Goal: Transaction & Acquisition: Purchase product/service

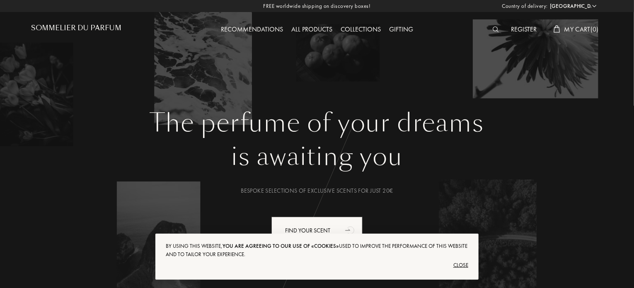
click at [597, 7] on select "Afghanistan Albania Algeria Andorra Angola Anguilla Antartica Antigua and Barbu…" at bounding box center [573, 6] width 50 height 8
select select "ES"
click at [548, 2] on select "Afghanistan Albania Algeria Andorra Angola Anguilla Antartica Antigua and Barbu…" at bounding box center [573, 6] width 50 height 8
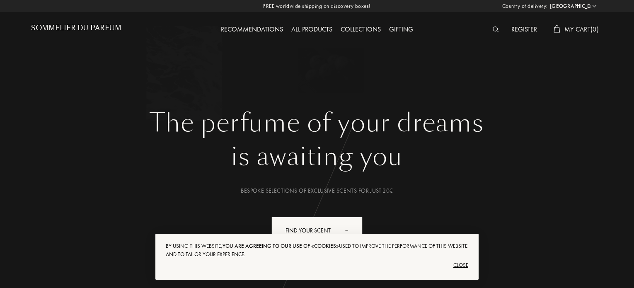
select select "ES"
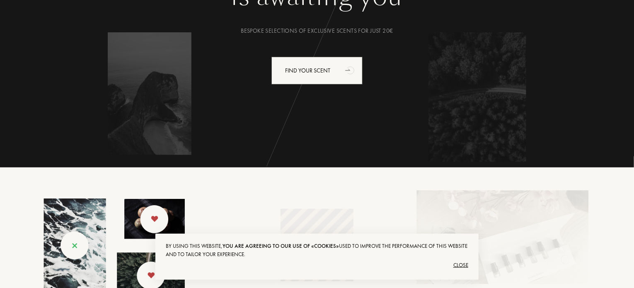
scroll to position [149, 0]
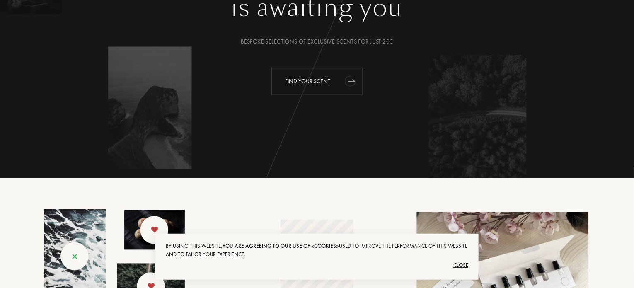
click at [326, 79] on div "Find your scent" at bounding box center [317, 82] width 91 height 28
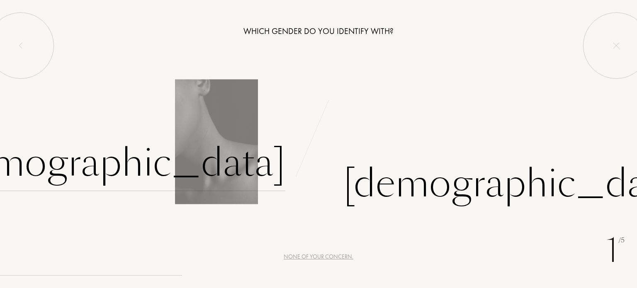
click at [253, 166] on div "Female" at bounding box center [112, 163] width 346 height 56
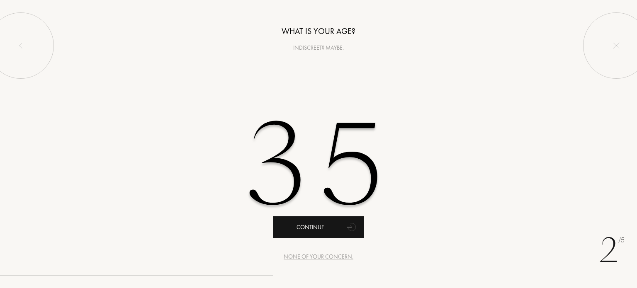
type input "35"
click at [319, 226] on div "Continue" at bounding box center [318, 227] width 91 height 22
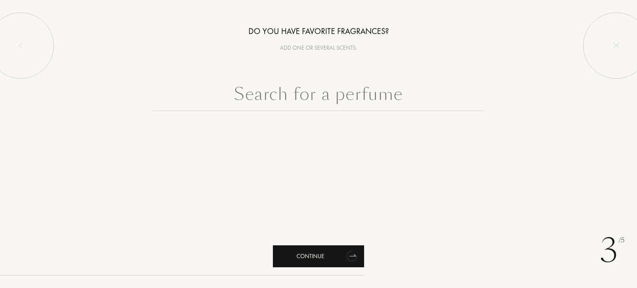
click at [328, 257] on div "Continue" at bounding box center [318, 256] width 91 height 22
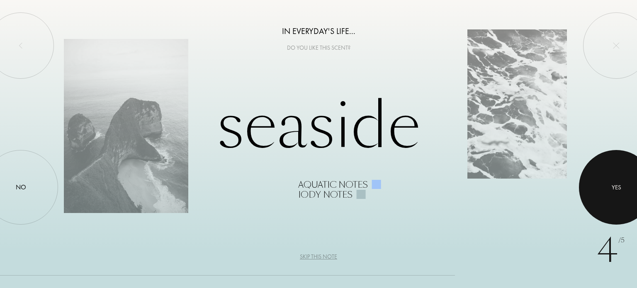
click at [608, 197] on div at bounding box center [616, 187] width 75 height 75
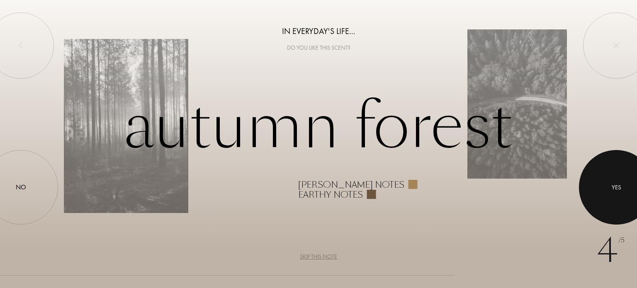
click at [608, 197] on div at bounding box center [616, 187] width 75 height 75
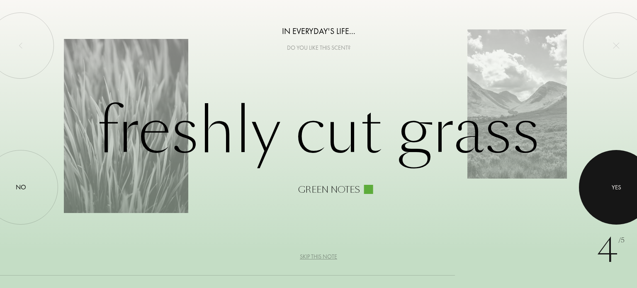
click at [608, 197] on div at bounding box center [616, 187] width 75 height 75
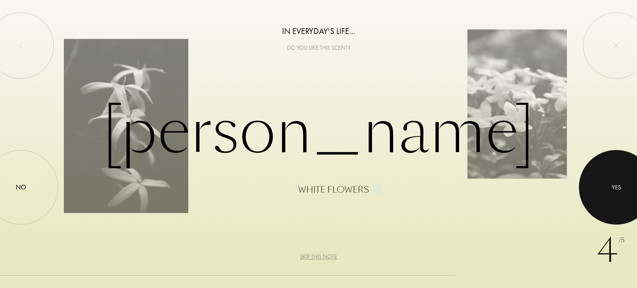
click at [608, 197] on div at bounding box center [616, 187] width 75 height 75
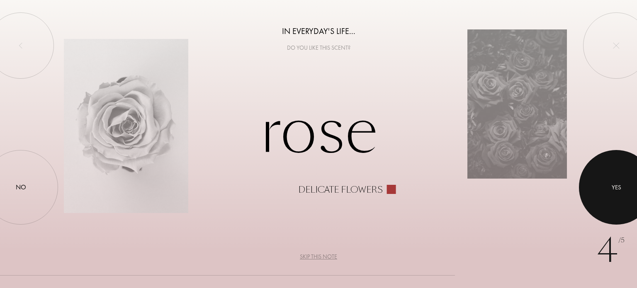
click at [608, 197] on div at bounding box center [616, 187] width 75 height 75
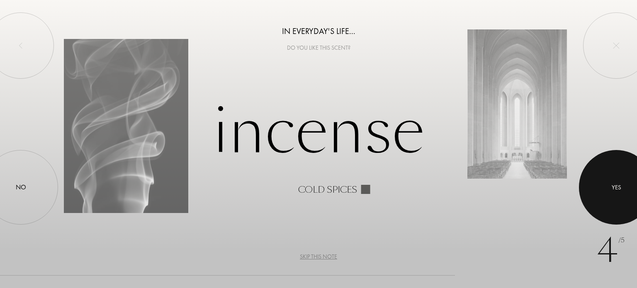
click at [608, 197] on div at bounding box center [616, 187] width 75 height 75
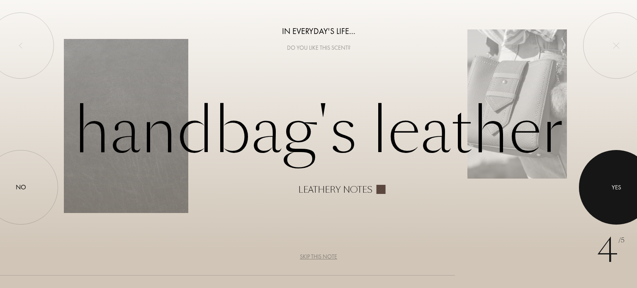
click at [608, 197] on div at bounding box center [616, 187] width 75 height 75
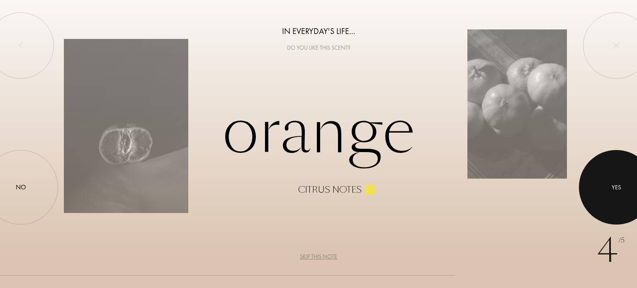
click at [608, 197] on div at bounding box center [616, 187] width 75 height 75
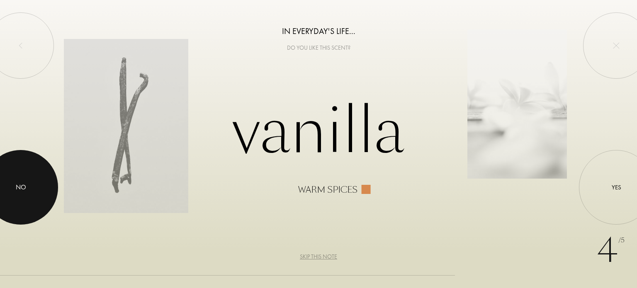
click at [10, 187] on div at bounding box center [20, 187] width 75 height 75
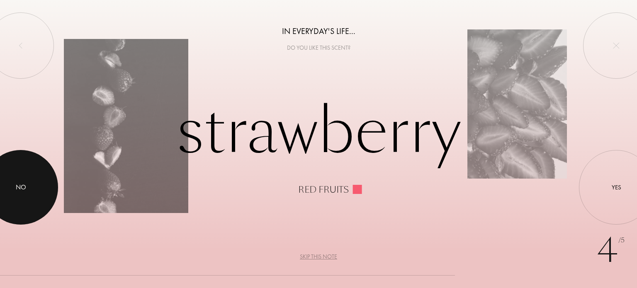
click at [20, 185] on div "No" at bounding box center [21, 187] width 10 height 10
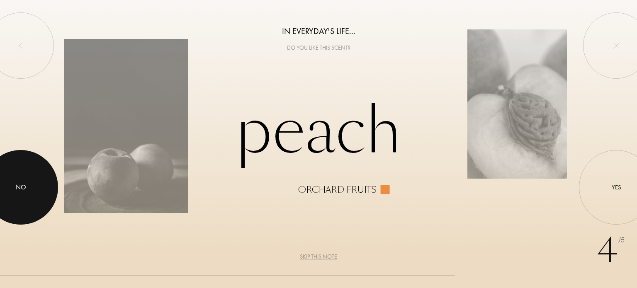
click at [20, 185] on div "No" at bounding box center [21, 187] width 10 height 10
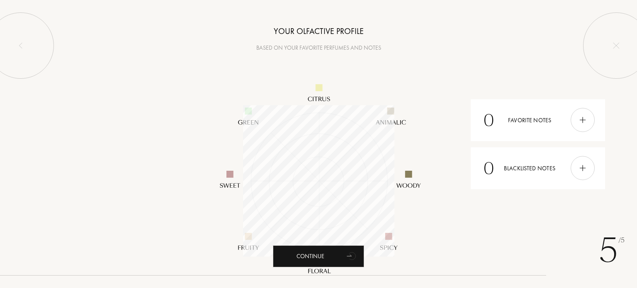
scroll to position [151, 151]
click at [586, 118] on img at bounding box center [582, 120] width 9 height 9
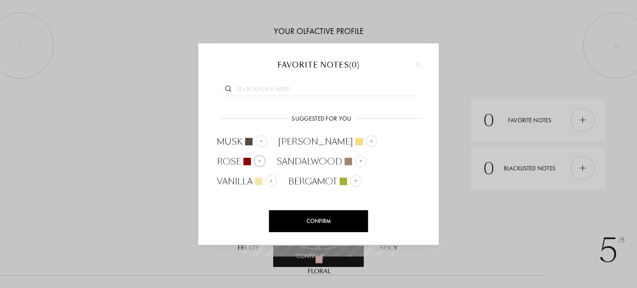
click at [241, 155] on span "Rose" at bounding box center [229, 161] width 24 height 12
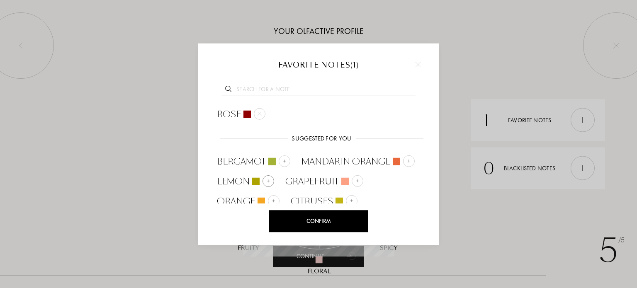
scroll to position [4, 0]
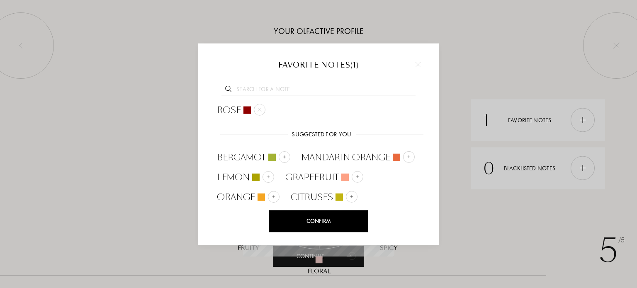
click at [359, 214] on div "Confirm" at bounding box center [318, 221] width 99 height 22
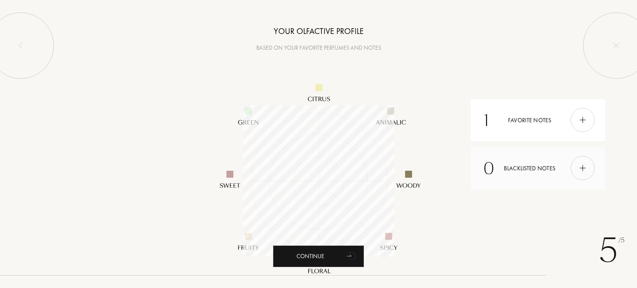
click at [578, 166] on img at bounding box center [582, 168] width 9 height 9
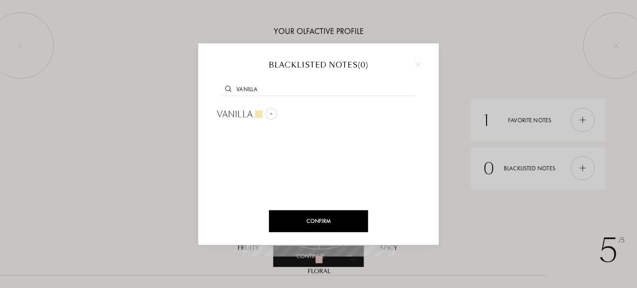
type input "vanilla"
click at [417, 59] on div at bounding box center [418, 64] width 12 height 12
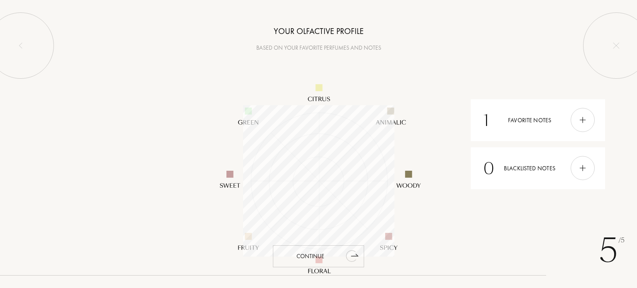
click at [335, 253] on div "Continue" at bounding box center [318, 256] width 91 height 22
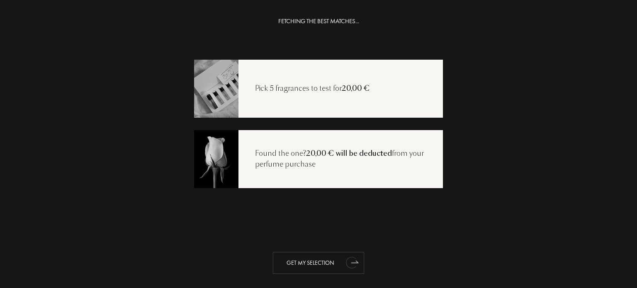
click at [336, 262] on div "Get my selection" at bounding box center [318, 263] width 91 height 22
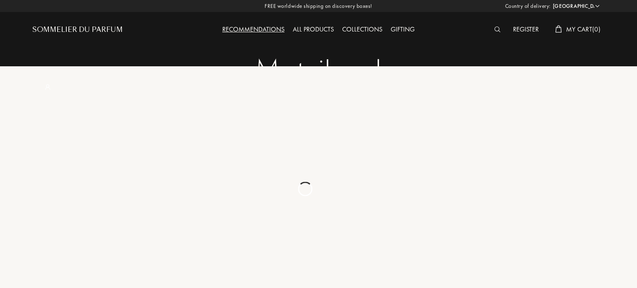
select select "ES"
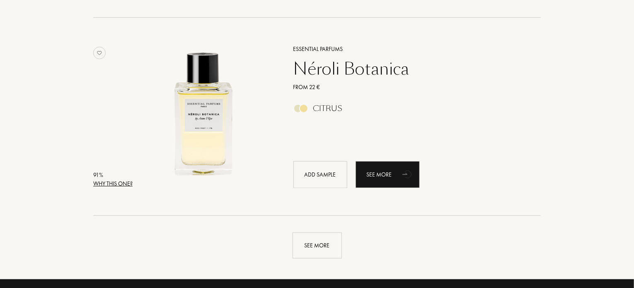
scroll to position [2051, 0]
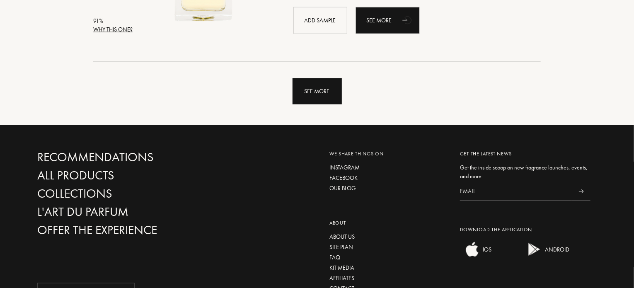
click at [328, 92] on div "See more" at bounding box center [317, 91] width 49 height 26
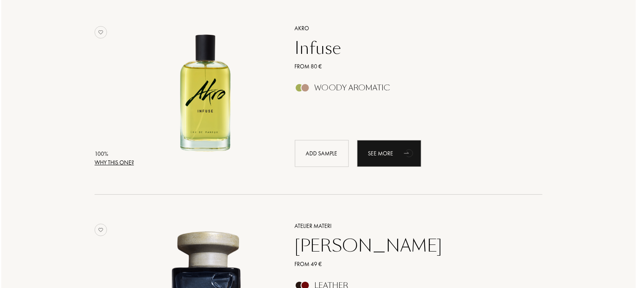
scroll to position [136, 0]
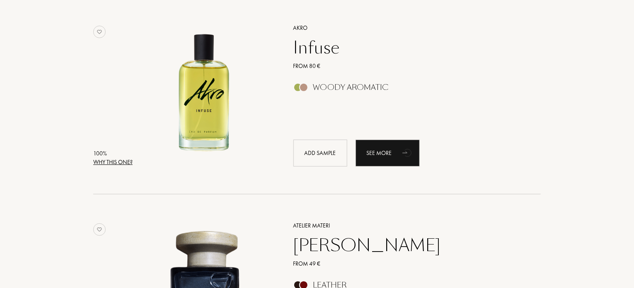
click at [121, 159] on div "Why this one?" at bounding box center [112, 162] width 39 height 9
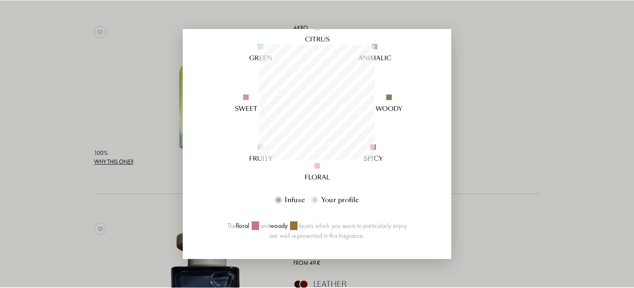
scroll to position [101, 0]
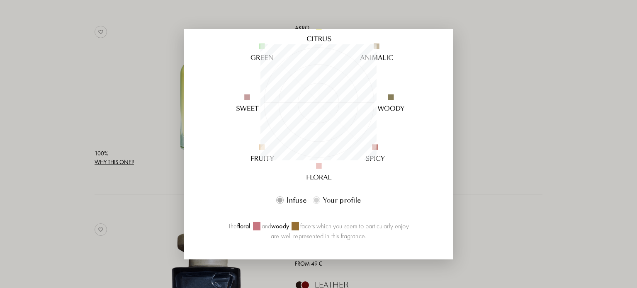
click at [468, 110] on div at bounding box center [318, 144] width 637 height 288
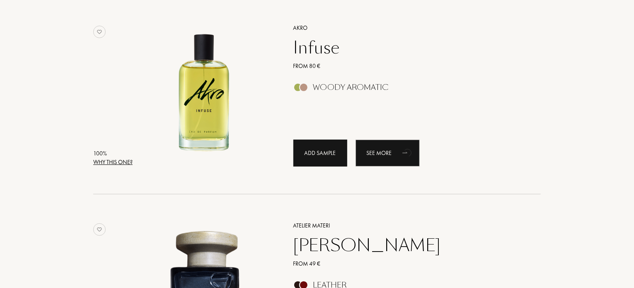
click at [298, 153] on div "Add sample" at bounding box center [321, 153] width 54 height 27
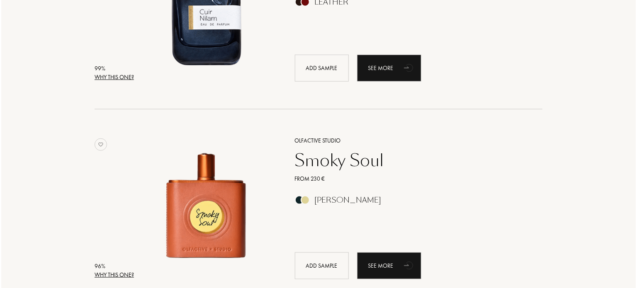
scroll to position [511, 0]
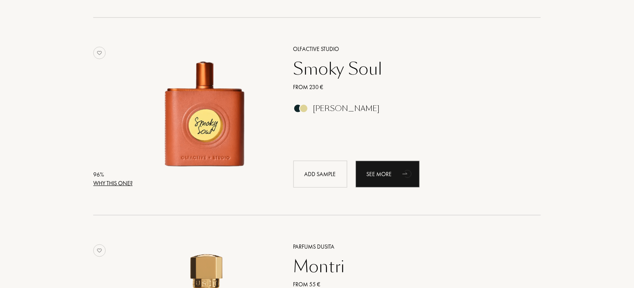
click at [110, 180] on div "Why this one?" at bounding box center [112, 183] width 39 height 9
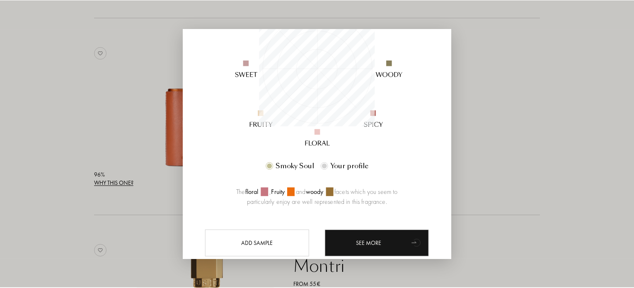
scroll to position [136, 0]
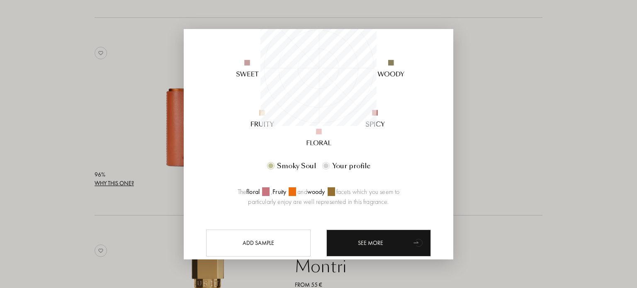
click at [532, 79] on div at bounding box center [318, 144] width 637 height 288
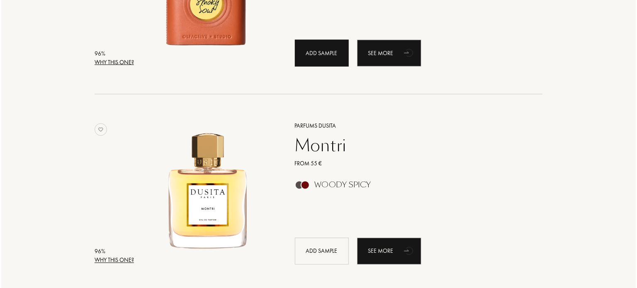
scroll to position [632, 0]
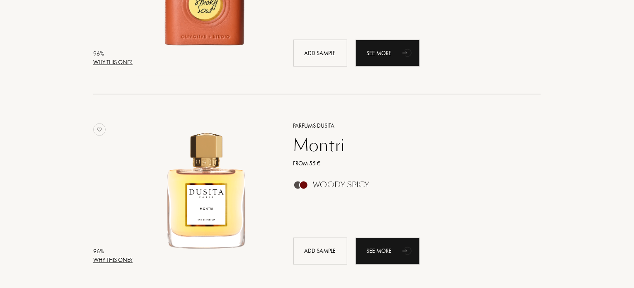
click at [126, 260] on div "Why this one?" at bounding box center [112, 260] width 39 height 9
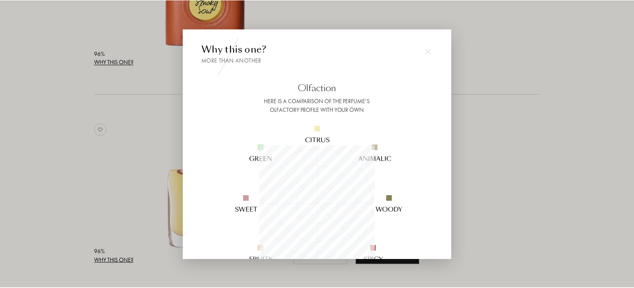
scroll to position [116, 116]
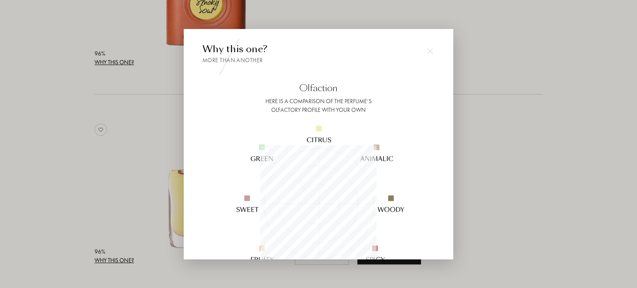
click at [487, 115] on div at bounding box center [318, 144] width 637 height 288
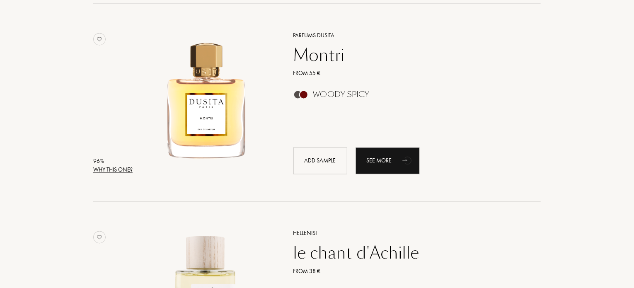
scroll to position [723, 0]
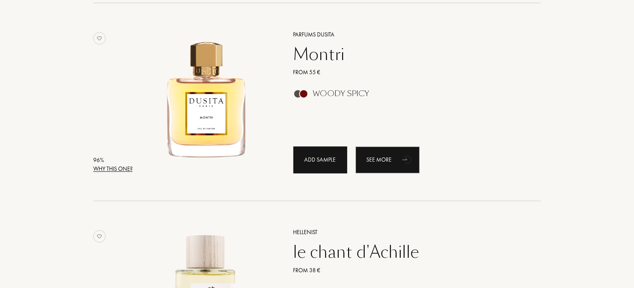
click at [306, 166] on div "Add sample" at bounding box center [321, 160] width 54 height 27
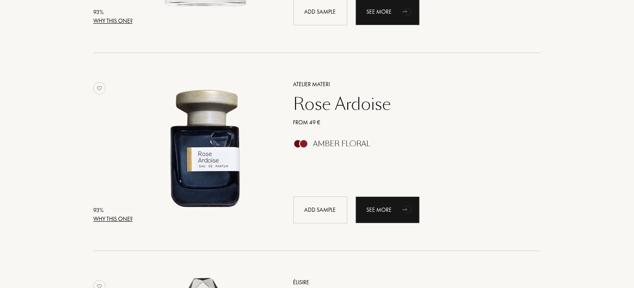
scroll to position [1466, 0]
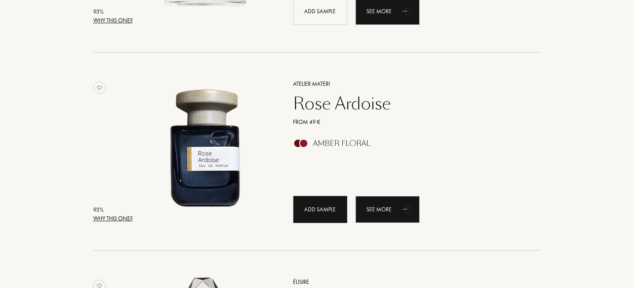
click at [308, 210] on div "Add sample" at bounding box center [321, 209] width 54 height 27
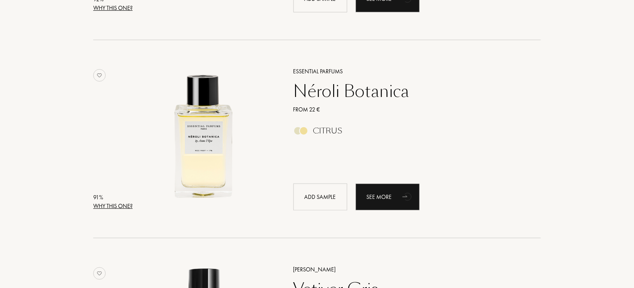
scroll to position [1876, 0]
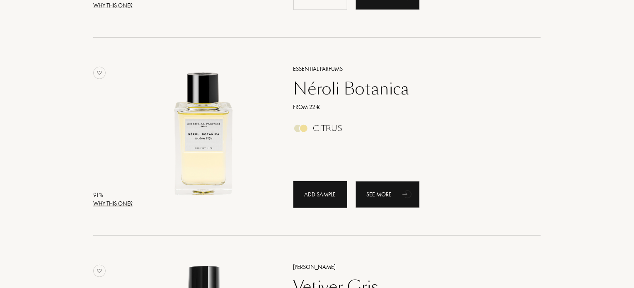
click at [311, 194] on div "Add sample" at bounding box center [321, 194] width 54 height 27
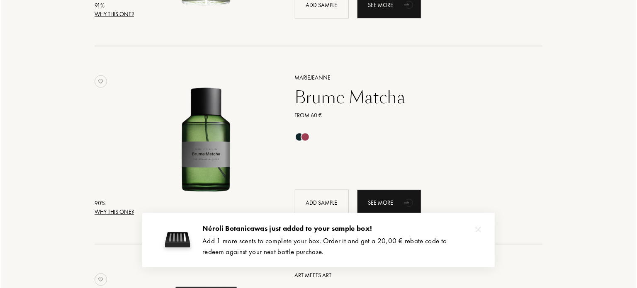
scroll to position [2301, 0]
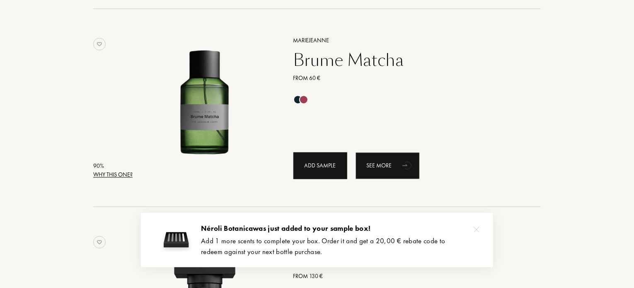
click at [314, 167] on div "Add sample" at bounding box center [321, 166] width 54 height 27
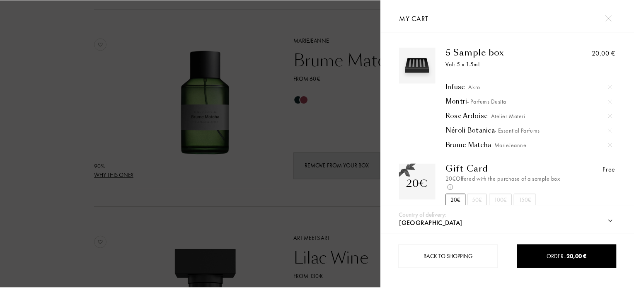
scroll to position [9, 0]
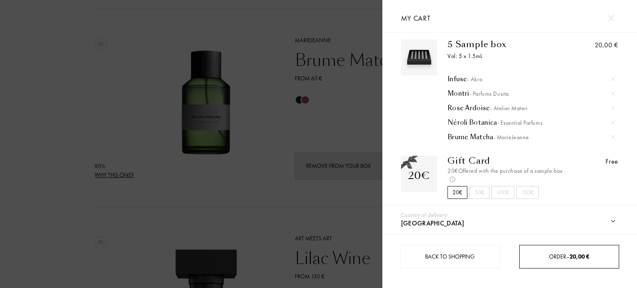
click at [574, 257] on span "20,00 €" at bounding box center [579, 256] width 20 height 7
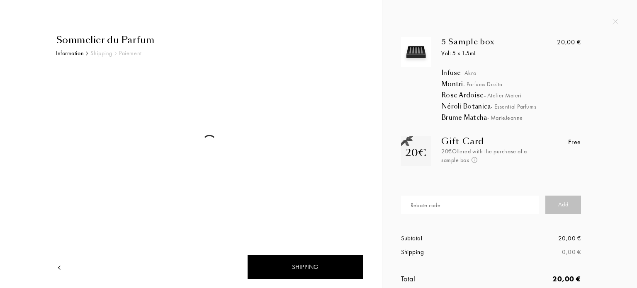
select select "ES"
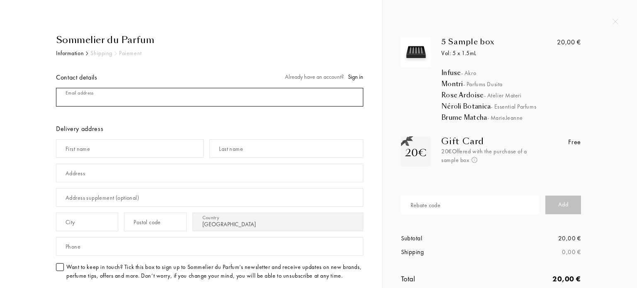
click at [135, 99] on input "mail" at bounding box center [209, 97] width 307 height 19
type input "[EMAIL_ADDRESS][DOMAIN_NAME]"
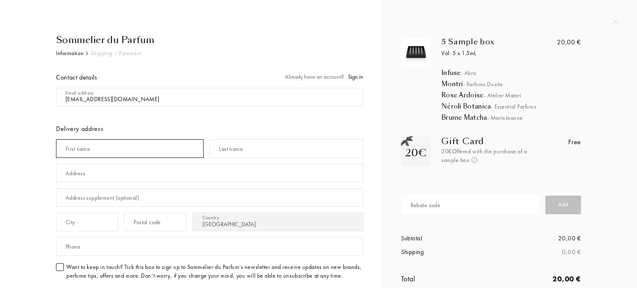
type input "[PERSON_NAME]"
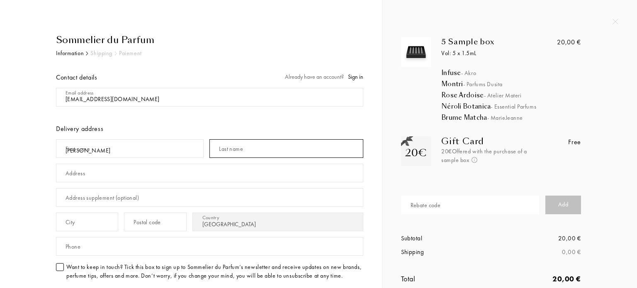
type input "[PERSON_NAME]"
type input "[PERSON_NAME][STREET_ADDRESS]"
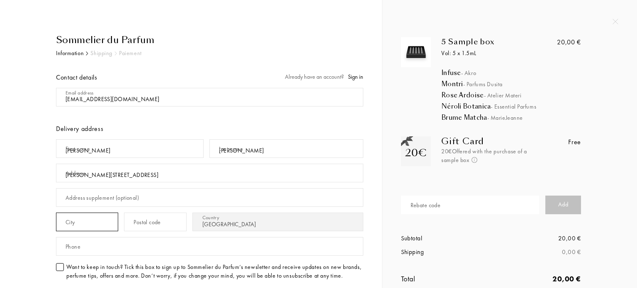
type input "Godella"
type input "46110"
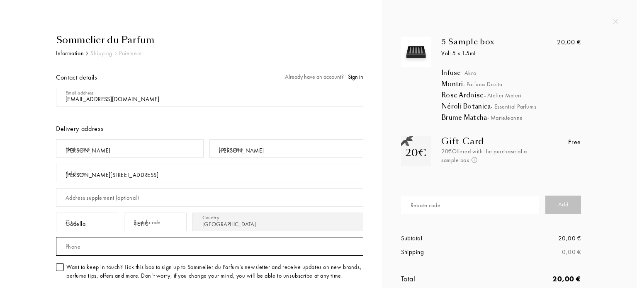
type input "644814467"
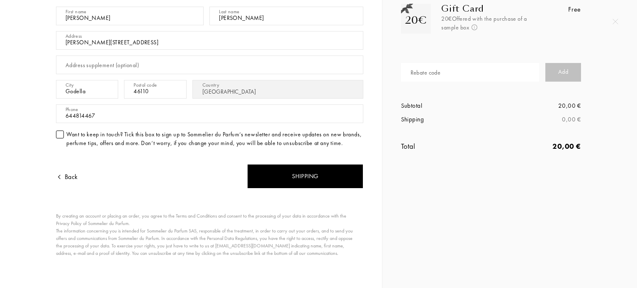
scroll to position [133, 0]
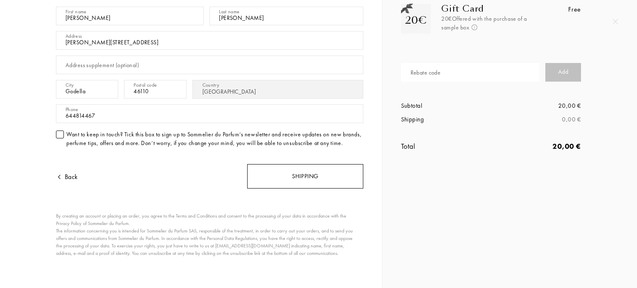
click at [271, 177] on div "Shipping" at bounding box center [305, 176] width 116 height 24
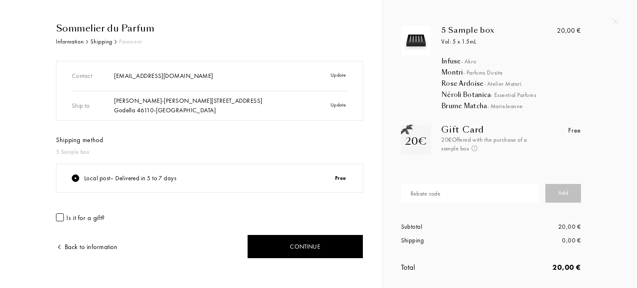
scroll to position [17, 0]
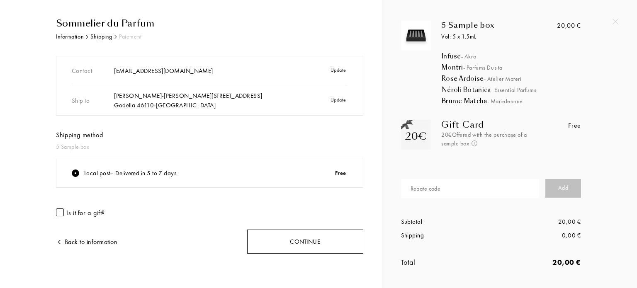
click at [301, 240] on div "Continue" at bounding box center [305, 242] width 116 height 24
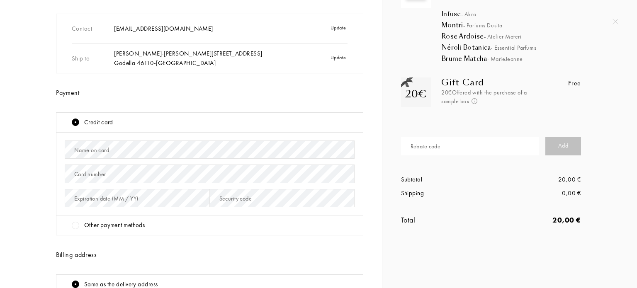
scroll to position [59, 0]
click at [75, 227] on div at bounding box center [75, 224] width 7 height 7
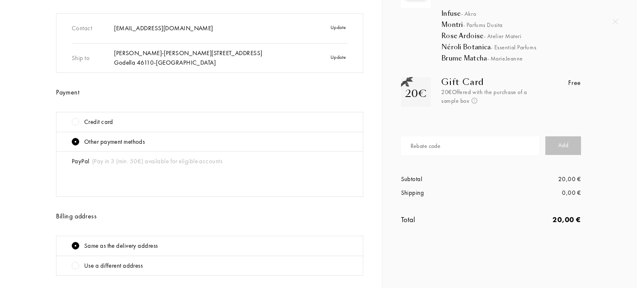
click at [75, 120] on div at bounding box center [75, 121] width 7 height 7
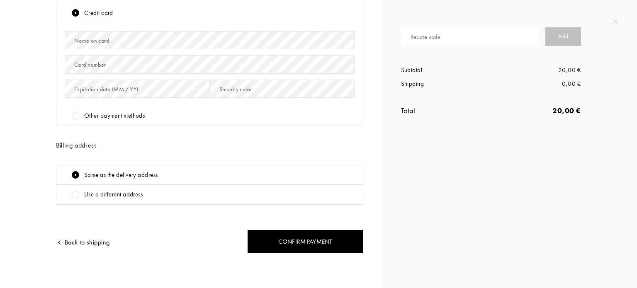
scroll to position [0, 0]
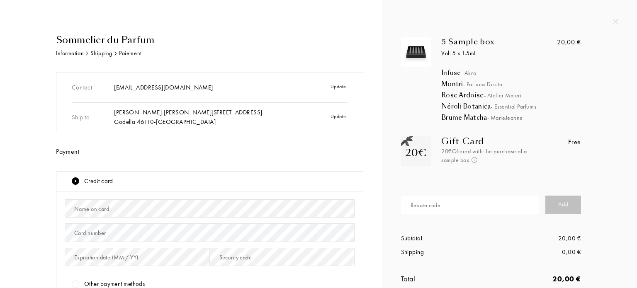
click at [612, 21] on img at bounding box center [615, 22] width 6 height 6
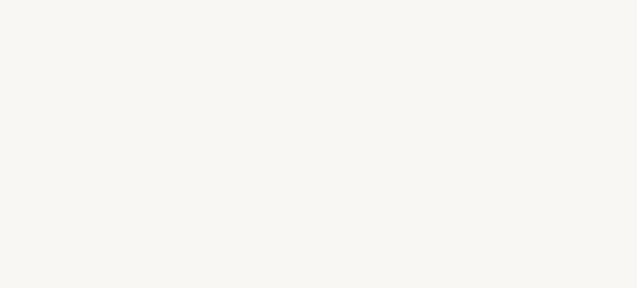
select select "ES"
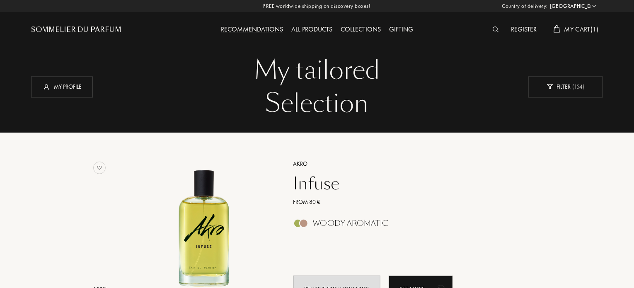
click at [585, 24] on div "My Cart ( 1 )" at bounding box center [576, 29] width 53 height 11
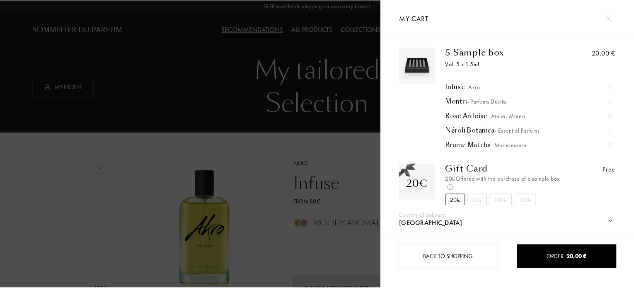
scroll to position [9, 0]
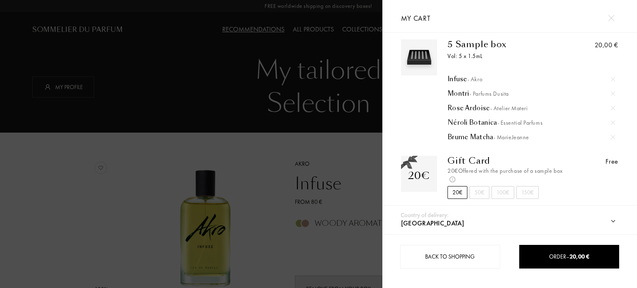
click at [225, 69] on div at bounding box center [191, 144] width 382 height 288
